Goal: Communication & Community: Answer question/provide support

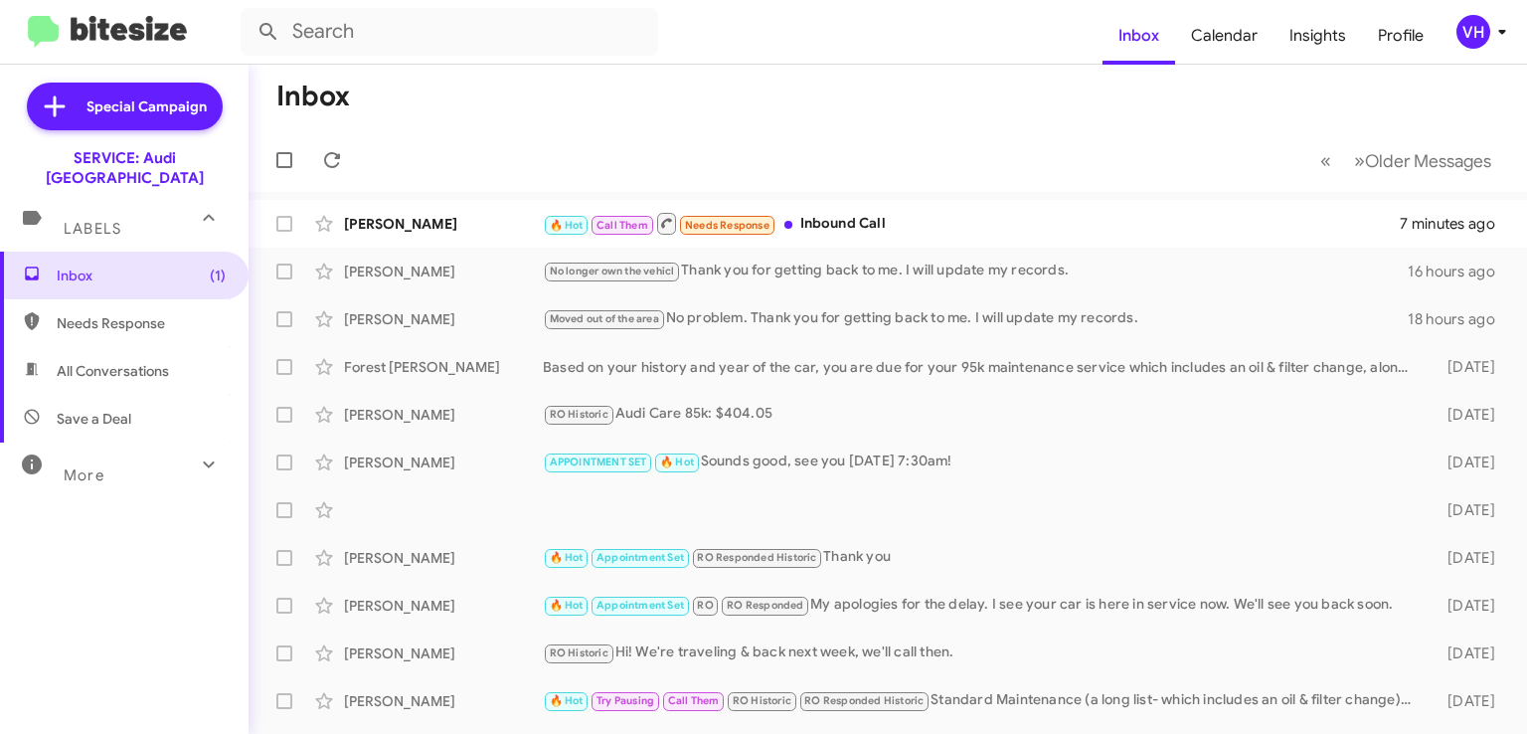
click at [457, 226] on div "[PERSON_NAME]" at bounding box center [443, 224] width 199 height 20
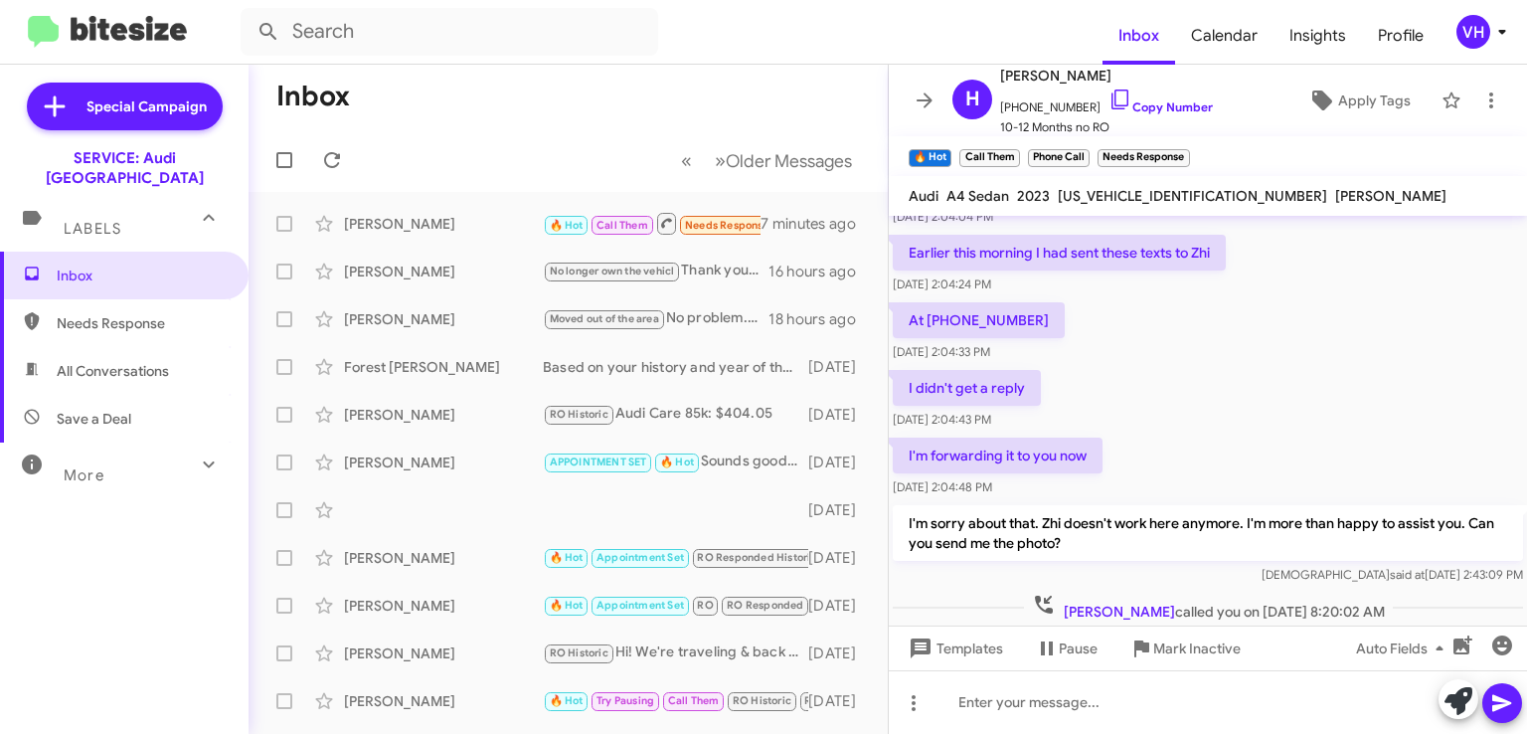
scroll to position [220, 0]
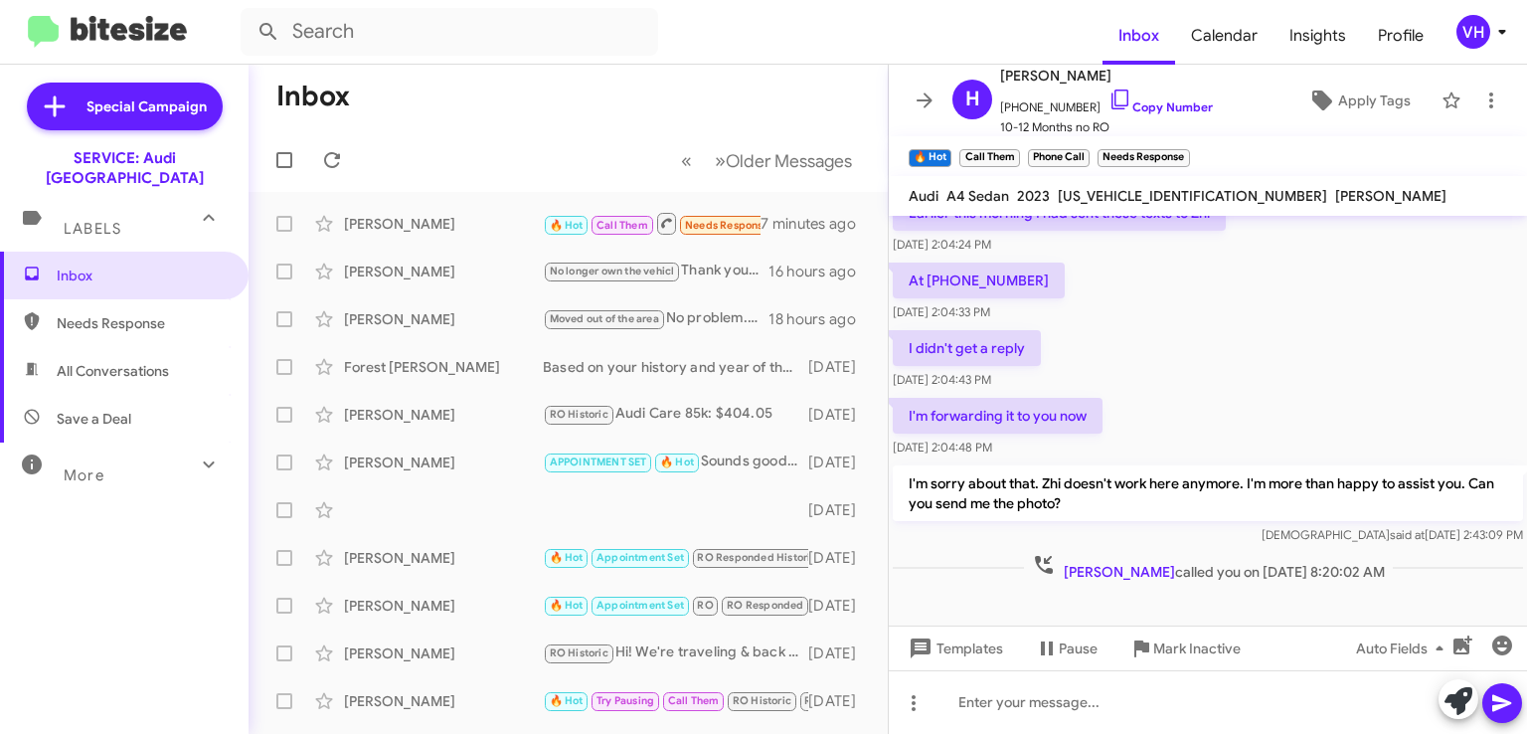
click at [132, 265] on span "Inbox" at bounding box center [141, 275] width 169 height 20
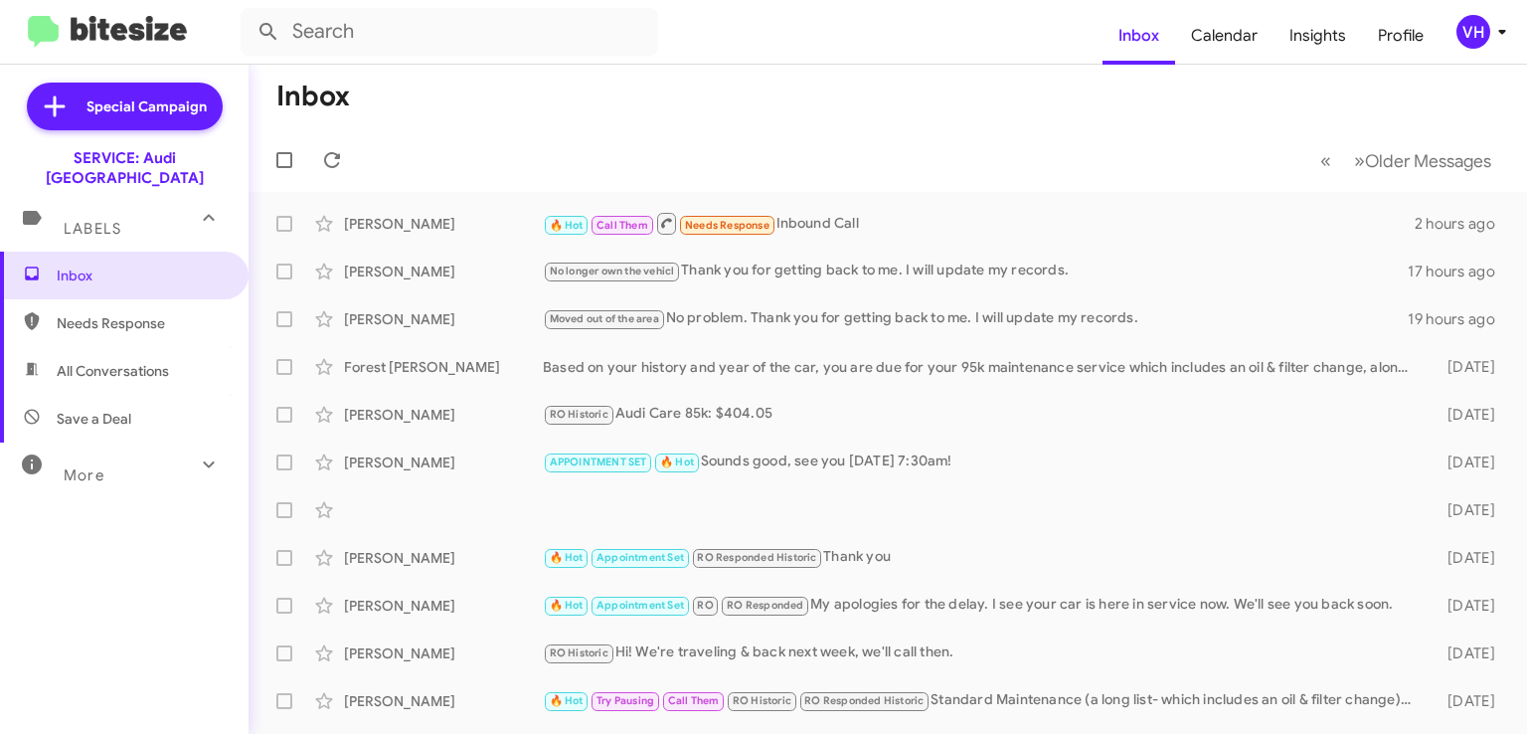
click at [73, 562] on div "Inbox Needs Response All Conversations Save a Deal More Important 🔥 Hot Appoint…" at bounding box center [124, 472] width 249 height 441
